Goal: Task Accomplishment & Management: Use online tool/utility

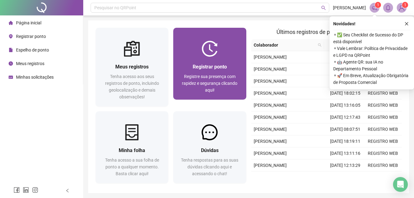
click at [231, 59] on div "Registrar ponto Registre sua presença com rapidez e segurança clicando aqui!" at bounding box center [209, 78] width 73 height 43
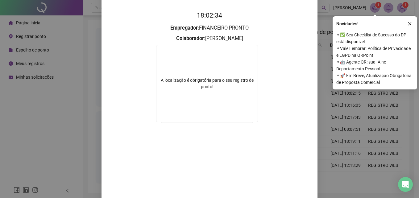
scroll to position [62, 0]
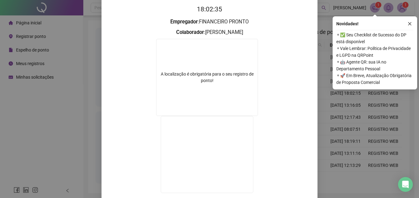
drag, startPoint x: 344, startPoint y: 139, endPoint x: 275, endPoint y: 139, distance: 69.0
click at [344, 140] on div "Registro de ponto web 18:02:35 Empregador : FINANCEIRO PRONTO Colaborador : GIS…" at bounding box center [209, 99] width 419 height 198
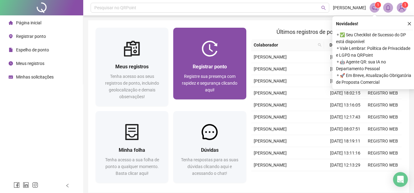
click at [212, 79] on span "Registre sua presença com rapidez e segurança clicando aqui!" at bounding box center [209, 83] width 55 height 18
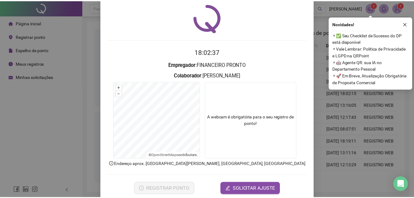
scroll to position [29, 0]
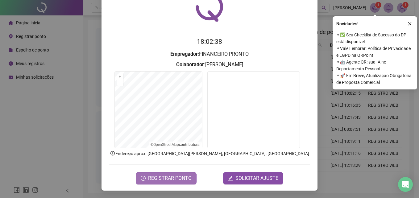
click at [185, 177] on span "REGISTRAR PONTO" at bounding box center [169, 177] width 43 height 7
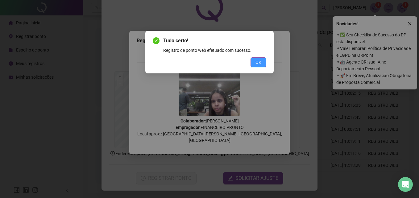
click at [263, 65] on button "OK" at bounding box center [258, 62] width 16 height 10
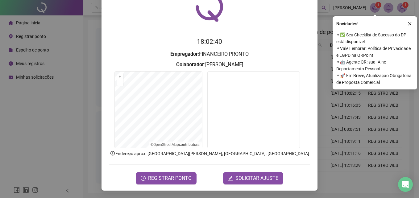
click at [317, 19] on div "Registro de ponto web 18:02:40 Empregador : FINANCEIRO PRONTO Colaborador : GIS…" at bounding box center [209, 99] width 419 height 198
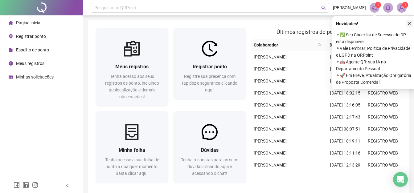
click at [409, 22] on icon "close" at bounding box center [409, 24] width 4 height 4
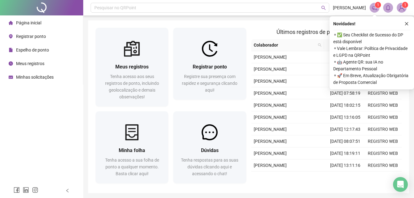
click at [305, 30] on span "Últimos registros de ponto sincronizados" at bounding box center [326, 32] width 100 height 6
click at [298, 19] on div "Pesquisar no QRPoint [PERSON_NAME] 1 1 Meus registros Tenha acesso aos seus reg…" at bounding box center [248, 109] width 331 height 219
click at [407, 25] on icon "close" at bounding box center [406, 23] width 3 height 3
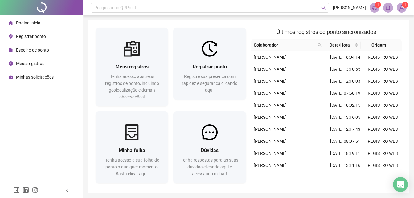
click at [403, 6] on sup "1" at bounding box center [405, 5] width 6 height 6
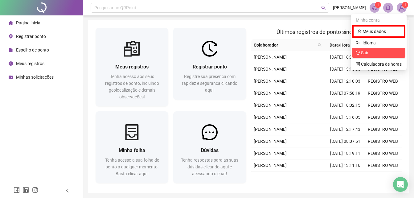
click at [388, 54] on span "Sair" at bounding box center [379, 52] width 46 height 7
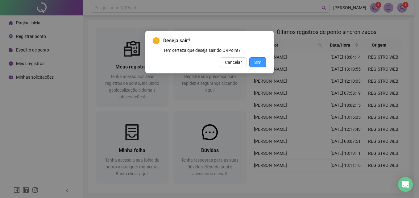
click at [261, 63] on button "Sim" at bounding box center [257, 62] width 17 height 10
